Goal: Check status

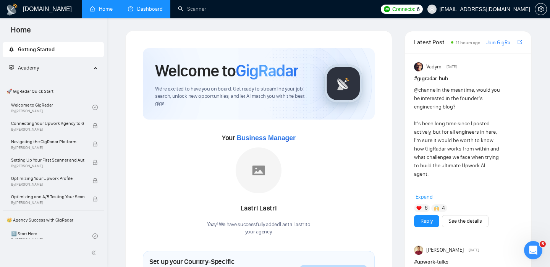
click at [139, 11] on link "Dashboard" at bounding box center [145, 9] width 35 height 6
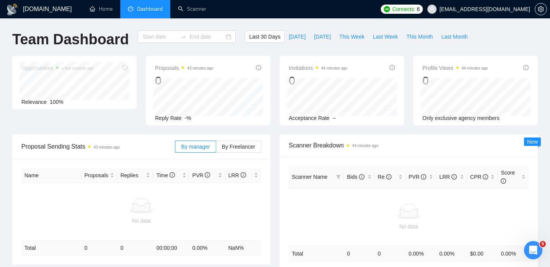
type input "[DATE]"
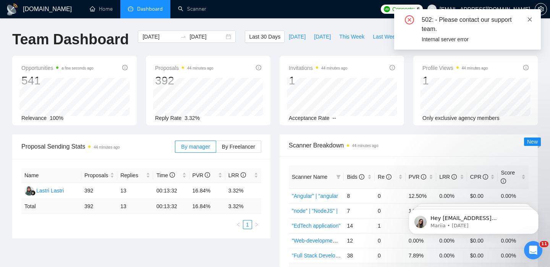
click at [527, 17] on icon "close" at bounding box center [529, 19] width 5 height 5
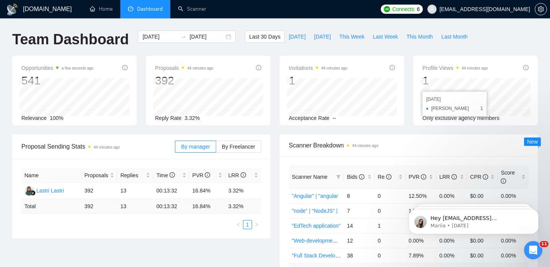
scroll to position [108, 0]
